Goal: Task Accomplishment & Management: Manage account settings

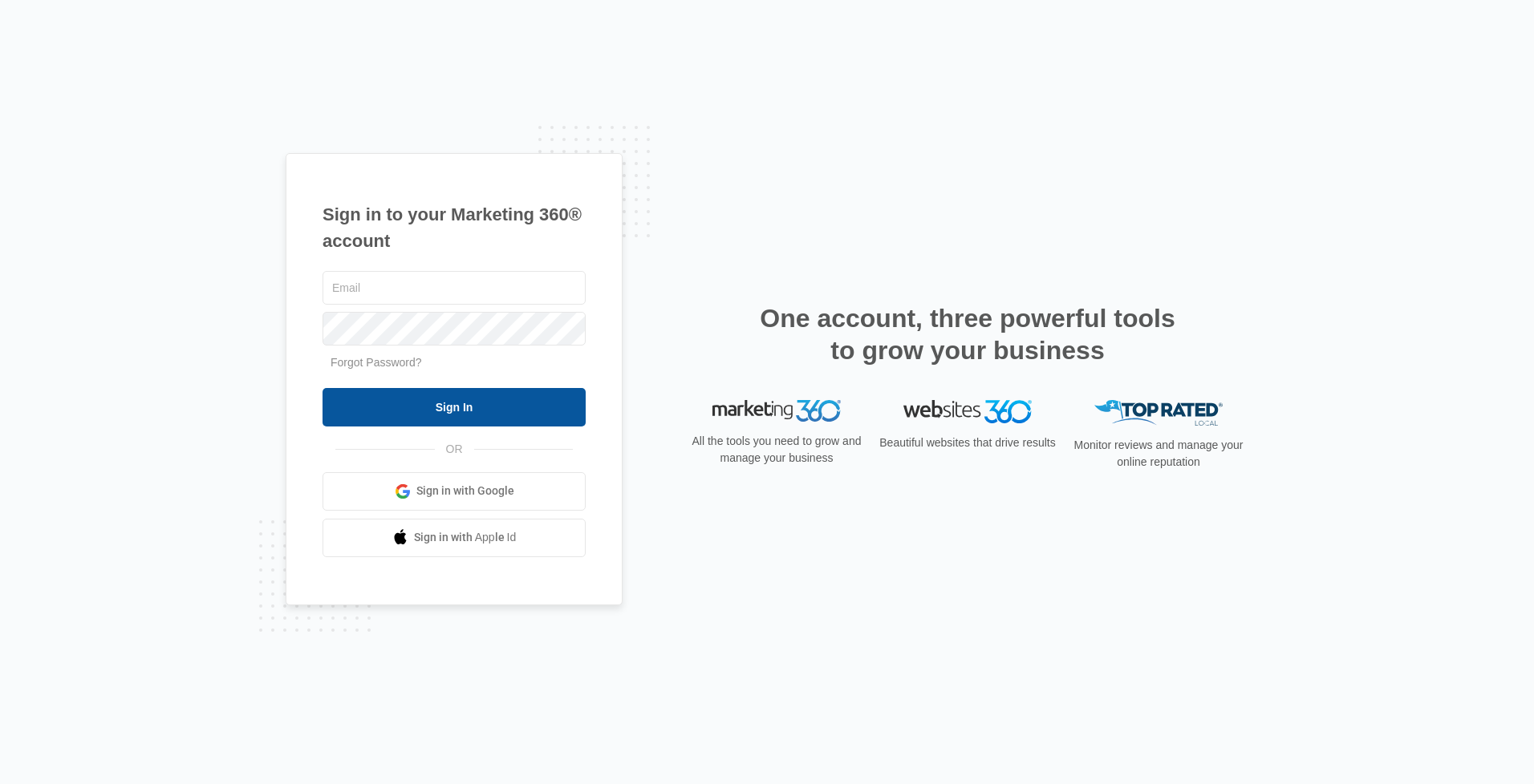
type input "[DOMAIN_NAME][EMAIL_ADDRESS][DOMAIN_NAME]"
click at [499, 411] on input "Sign In" at bounding box center [454, 407] width 263 height 38
